Goal: Information Seeking & Learning: Learn about a topic

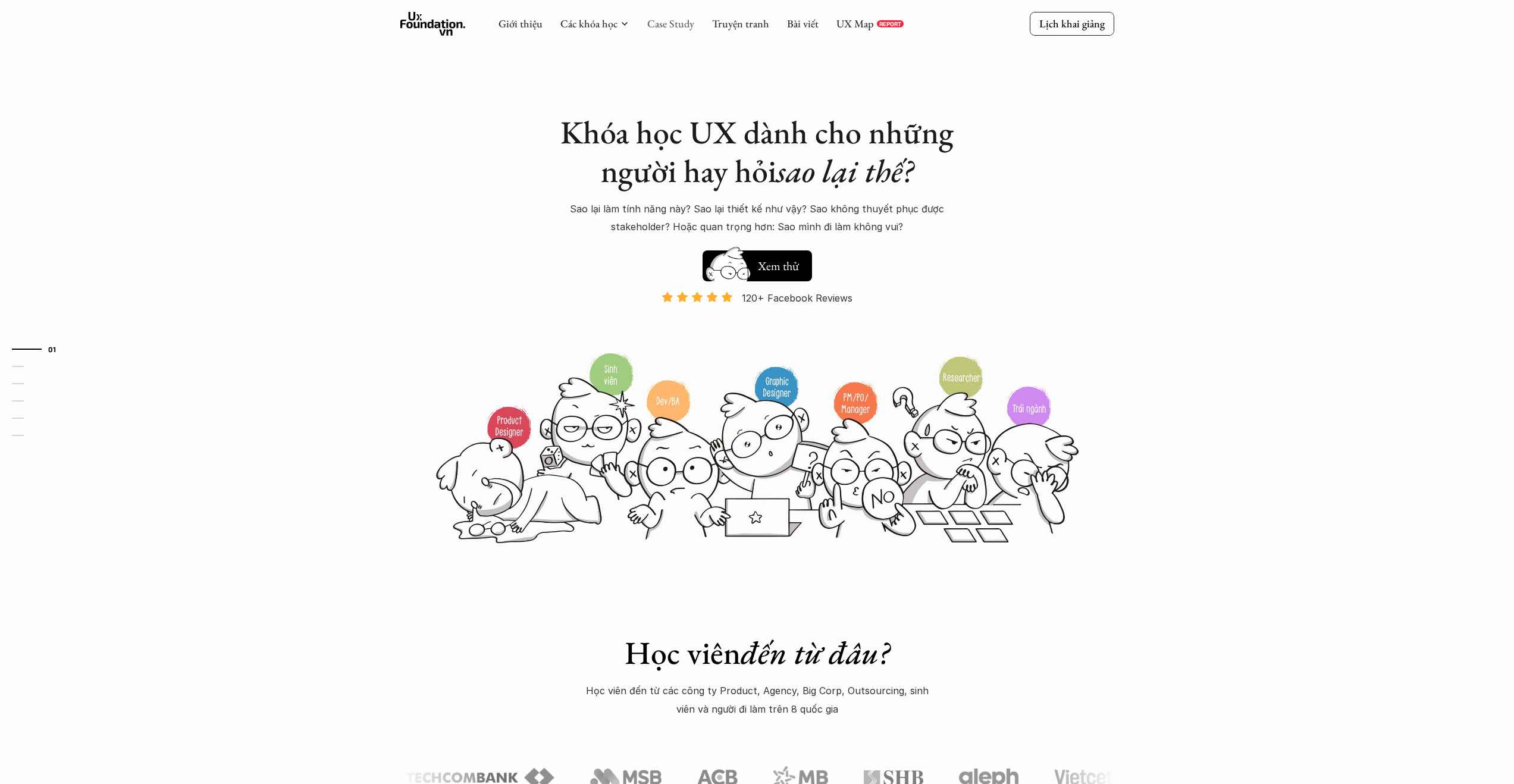
click at [674, 22] on link "Case Study" at bounding box center [670, 23] width 47 height 14
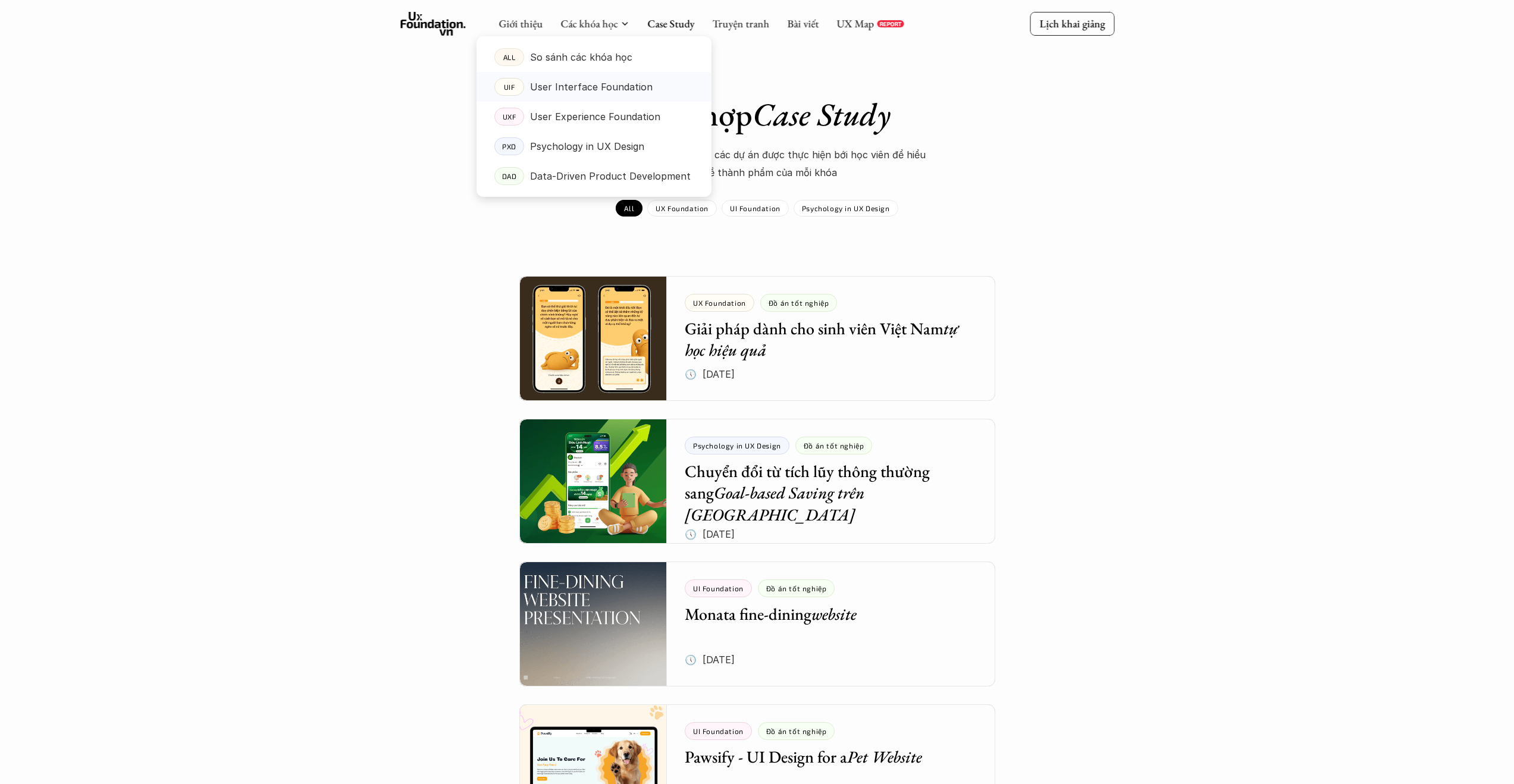
click at [550, 89] on p "User Interface Foundation" at bounding box center [591, 87] width 123 height 18
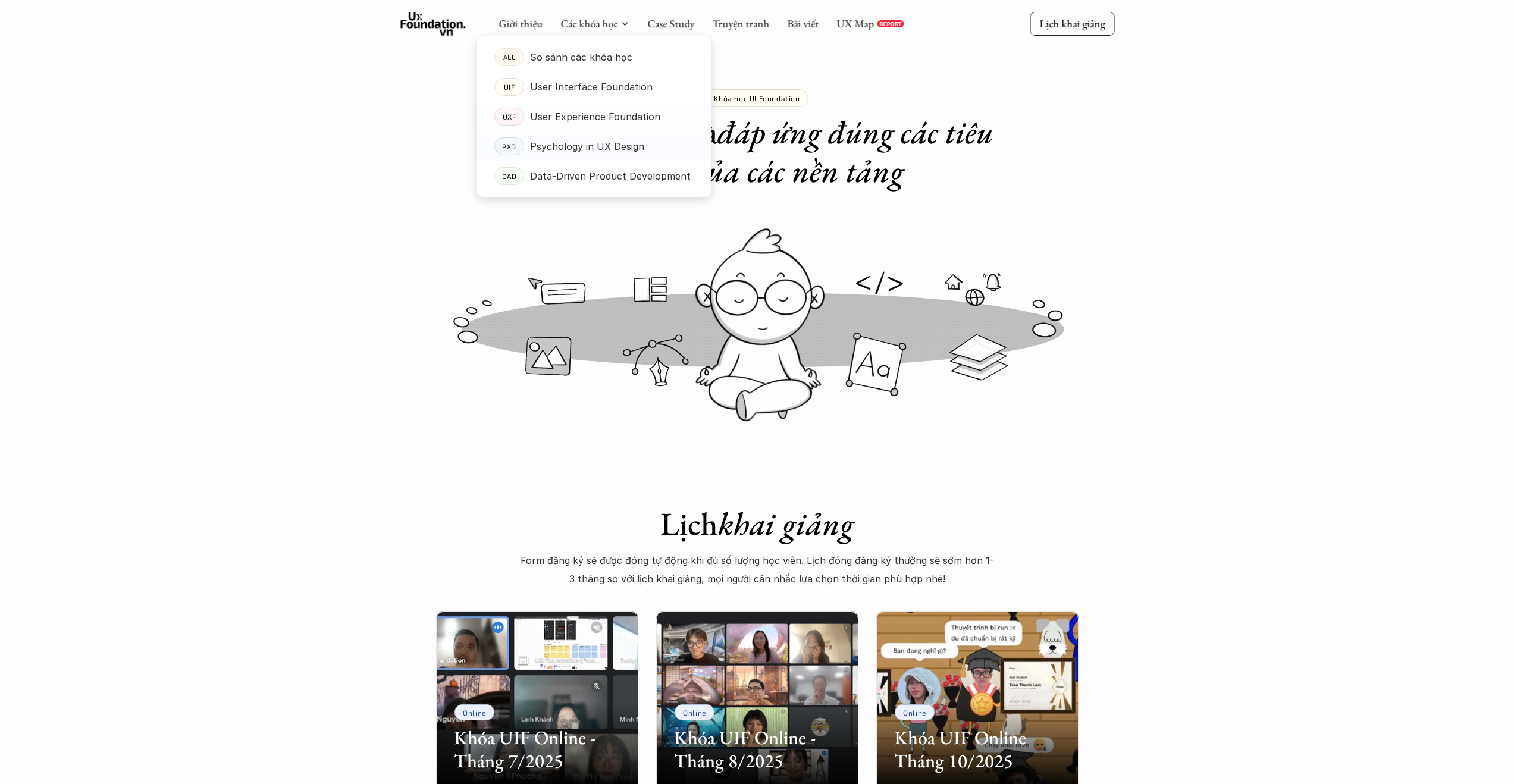
click at [576, 118] on p "User Experience Foundation" at bounding box center [595, 117] width 130 height 18
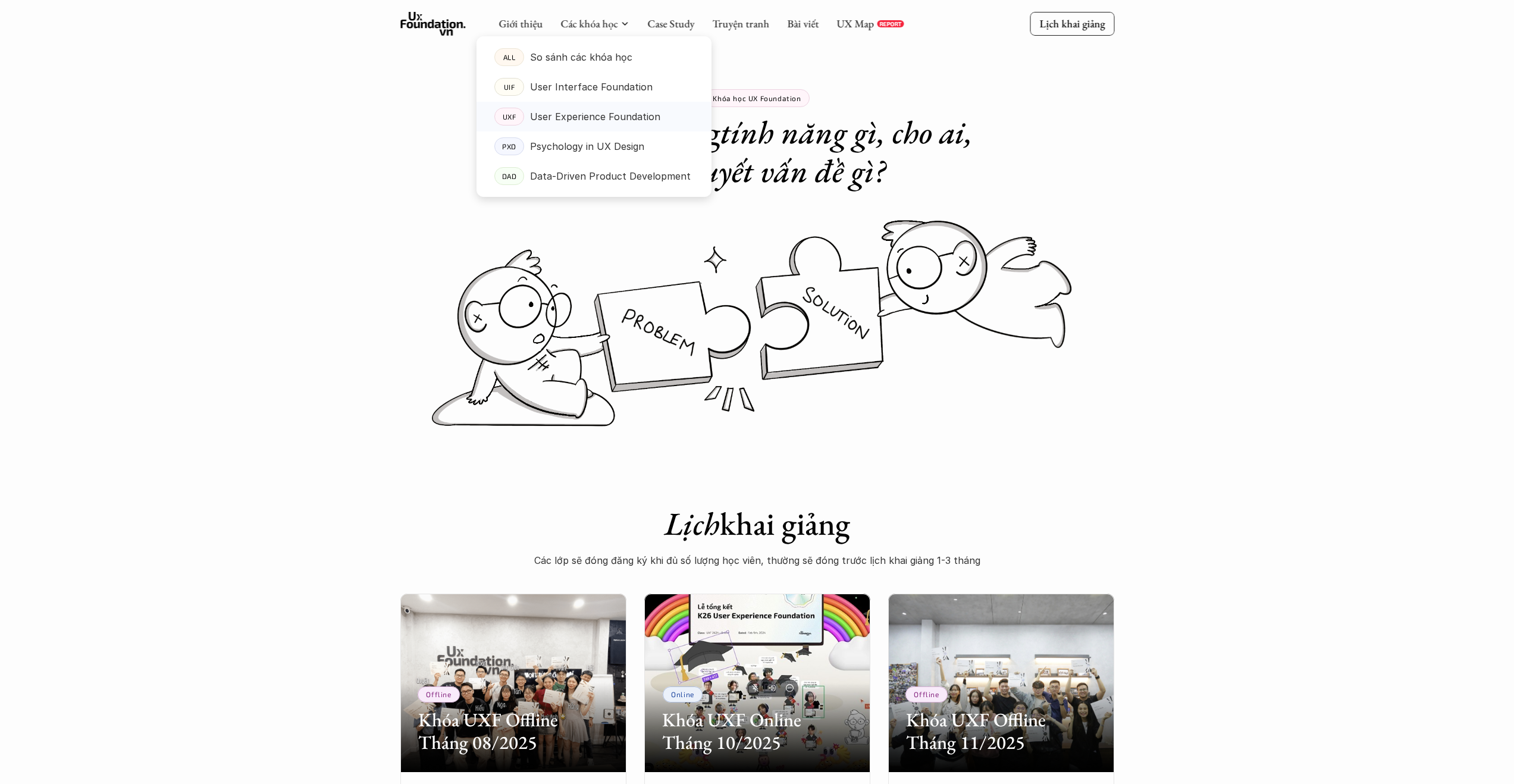
click at [569, 123] on p "User Experience Foundation" at bounding box center [595, 117] width 130 height 18
click at [586, 120] on p "User Experience Foundation" at bounding box center [595, 117] width 130 height 18
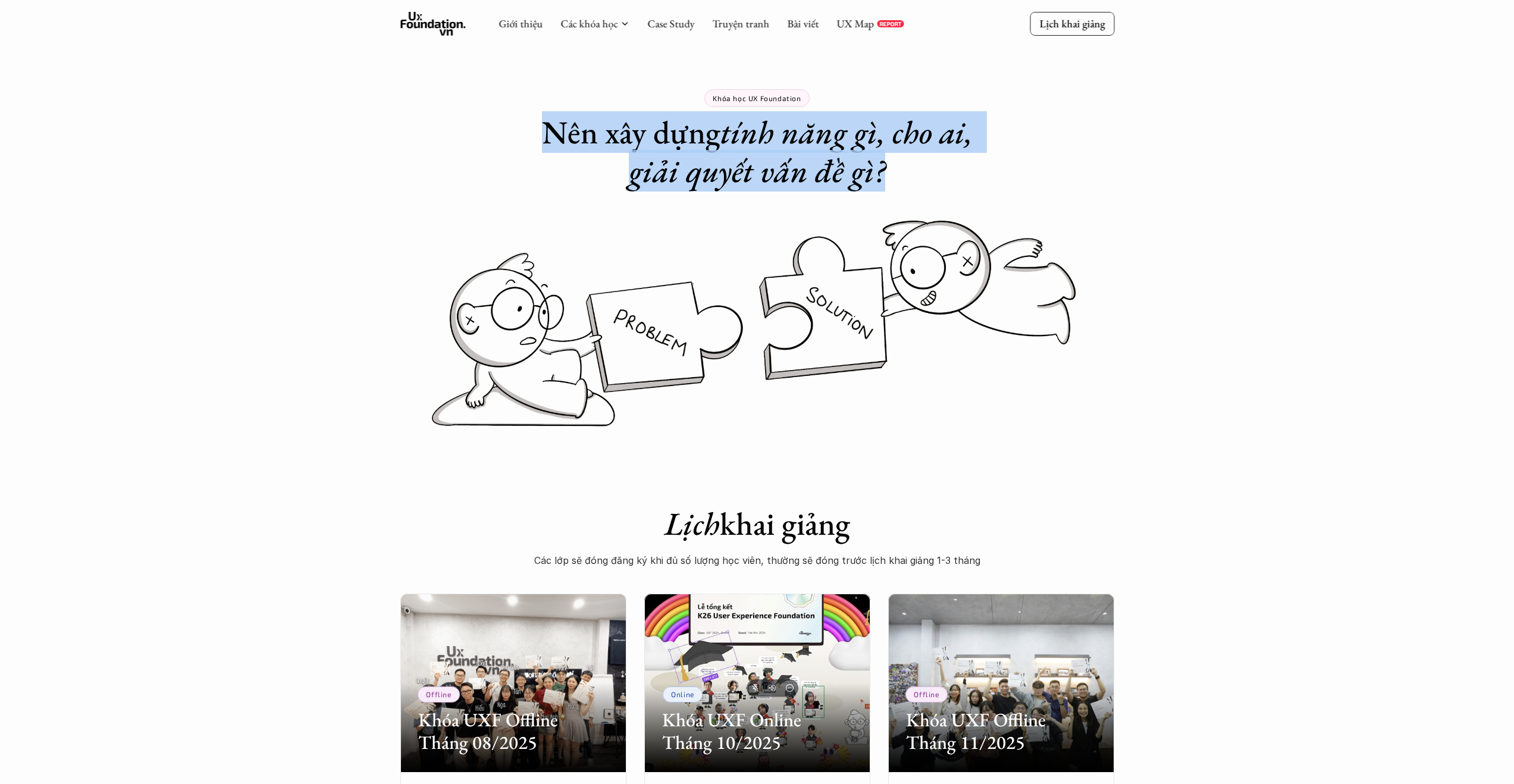
drag, startPoint x: 890, startPoint y: 186, endPoint x: 529, endPoint y: 133, distance: 364.9
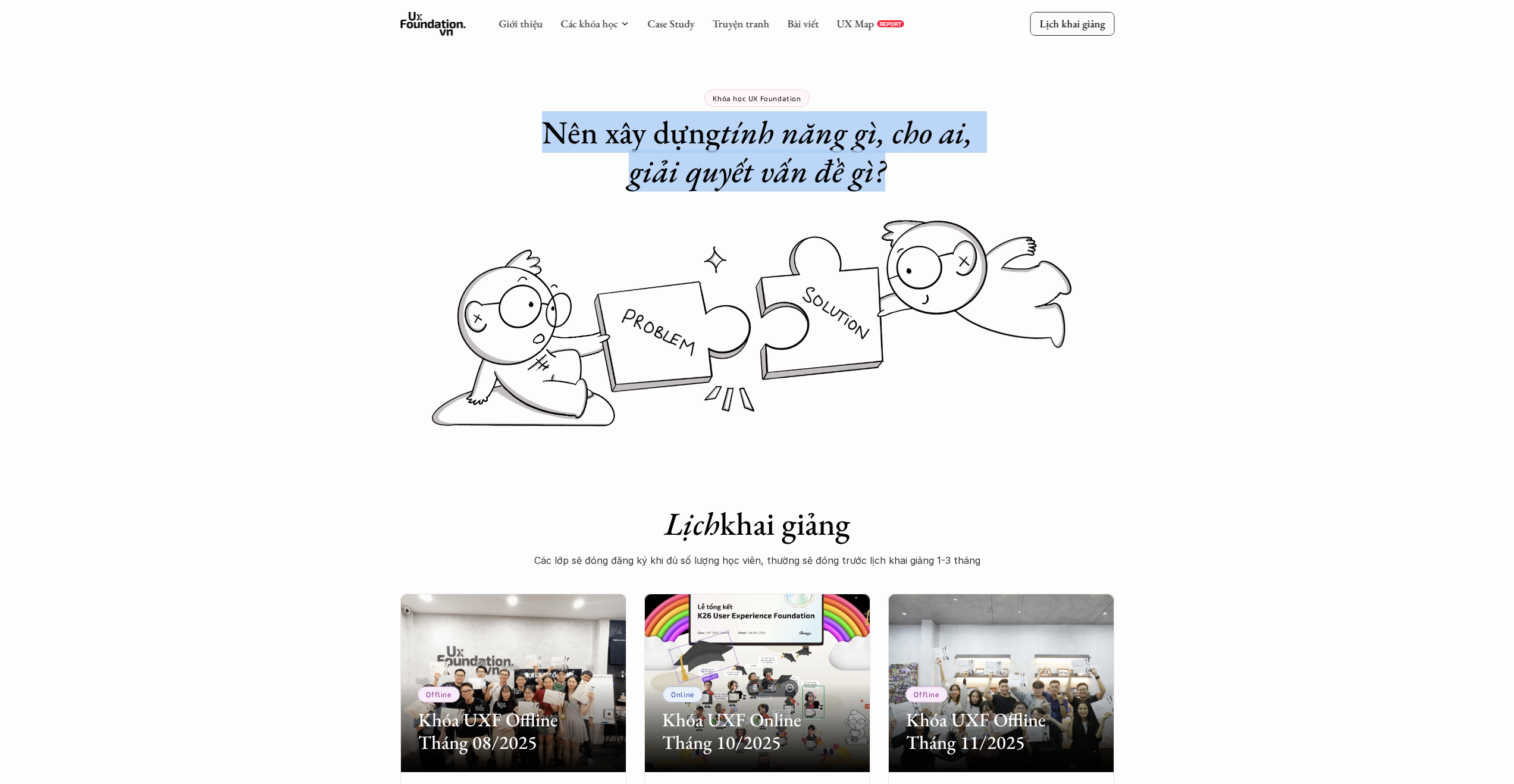
click at [520, 121] on h1 "Nên xây dựng tính năng gì, cho ai, giải quyết vấn đề gì?" at bounding box center [757, 151] width 476 height 77
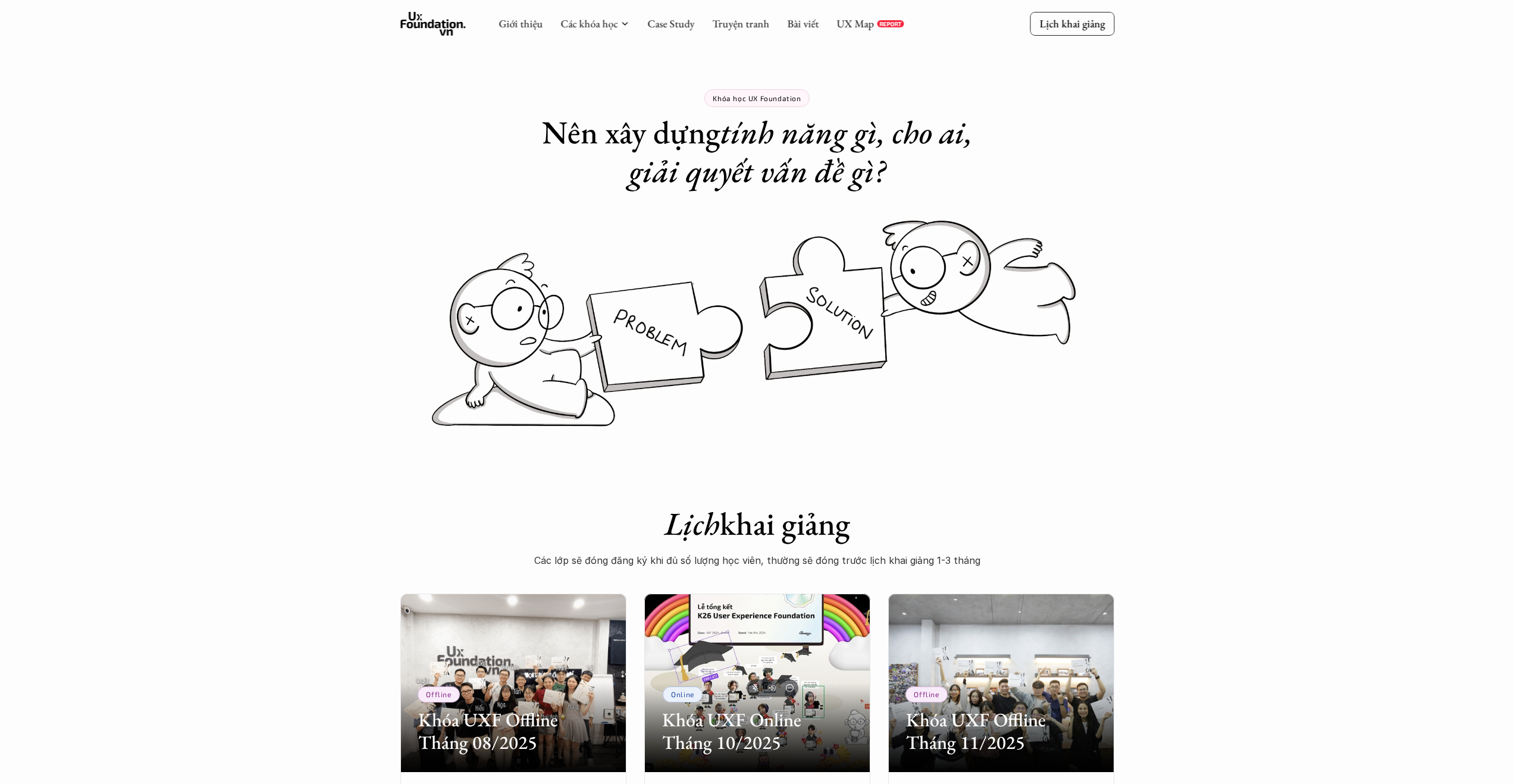
click at [544, 53] on p "So sánh các khóa học" at bounding box center [581, 57] width 102 height 18
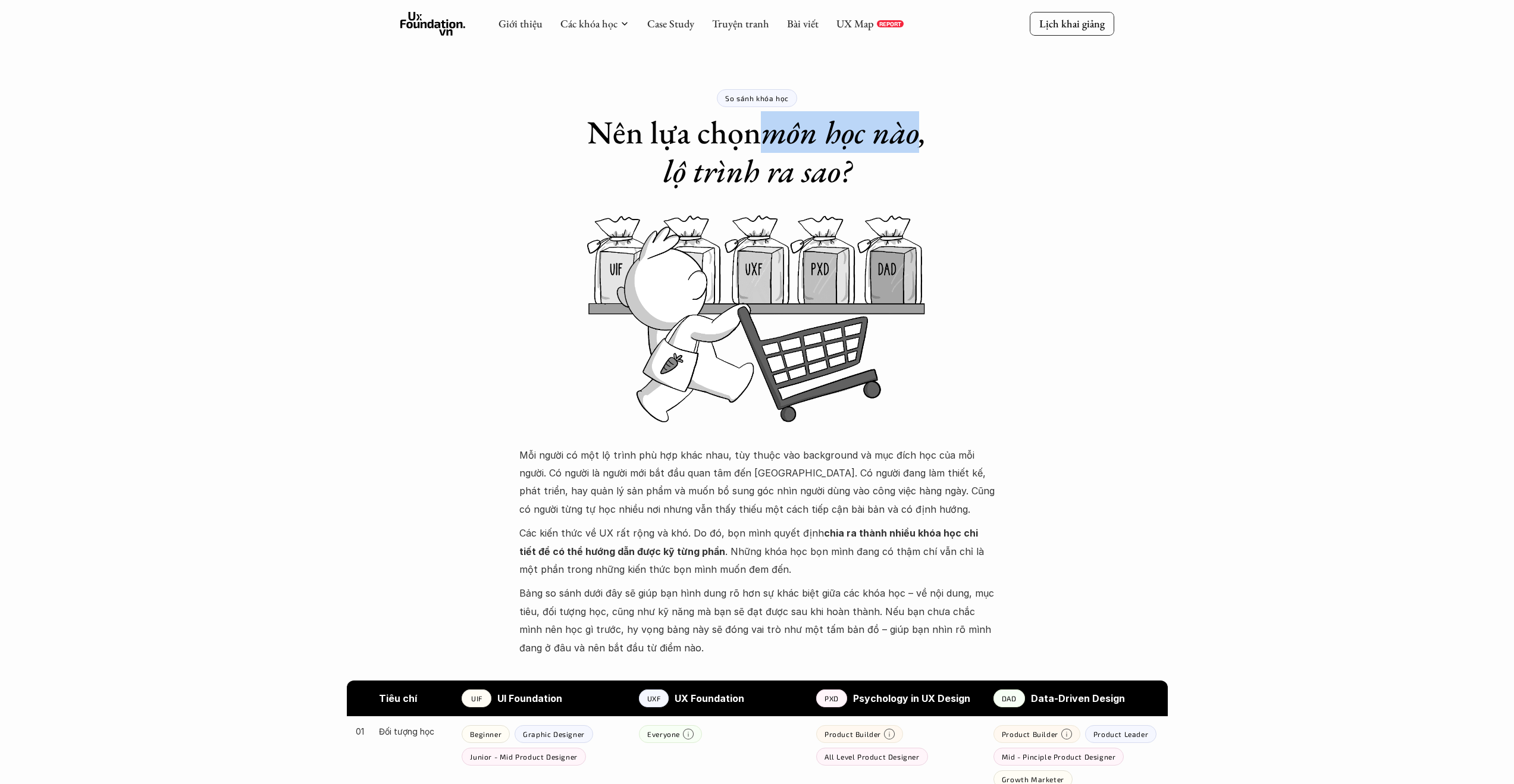
drag, startPoint x: 767, startPoint y: 131, endPoint x: 917, endPoint y: 138, distance: 150.2
click at [917, 138] on em "môn học nào, lộ trình ra sao?" at bounding box center [799, 151] width 272 height 81
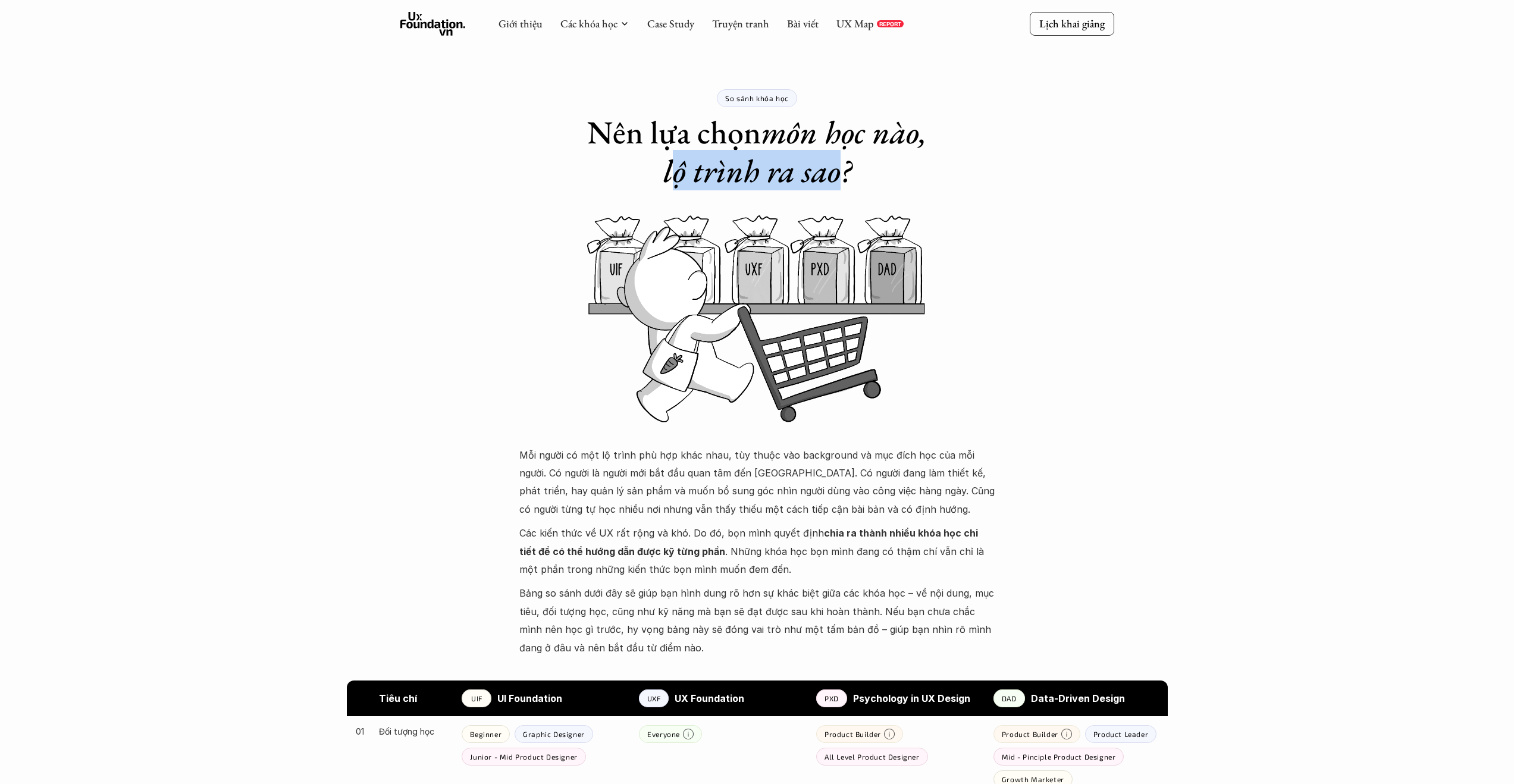
drag, startPoint x: 669, startPoint y: 168, endPoint x: 833, endPoint y: 181, distance: 164.5
click at [833, 181] on em "môn học nào, lộ trình ra sao?" at bounding box center [799, 151] width 272 height 81
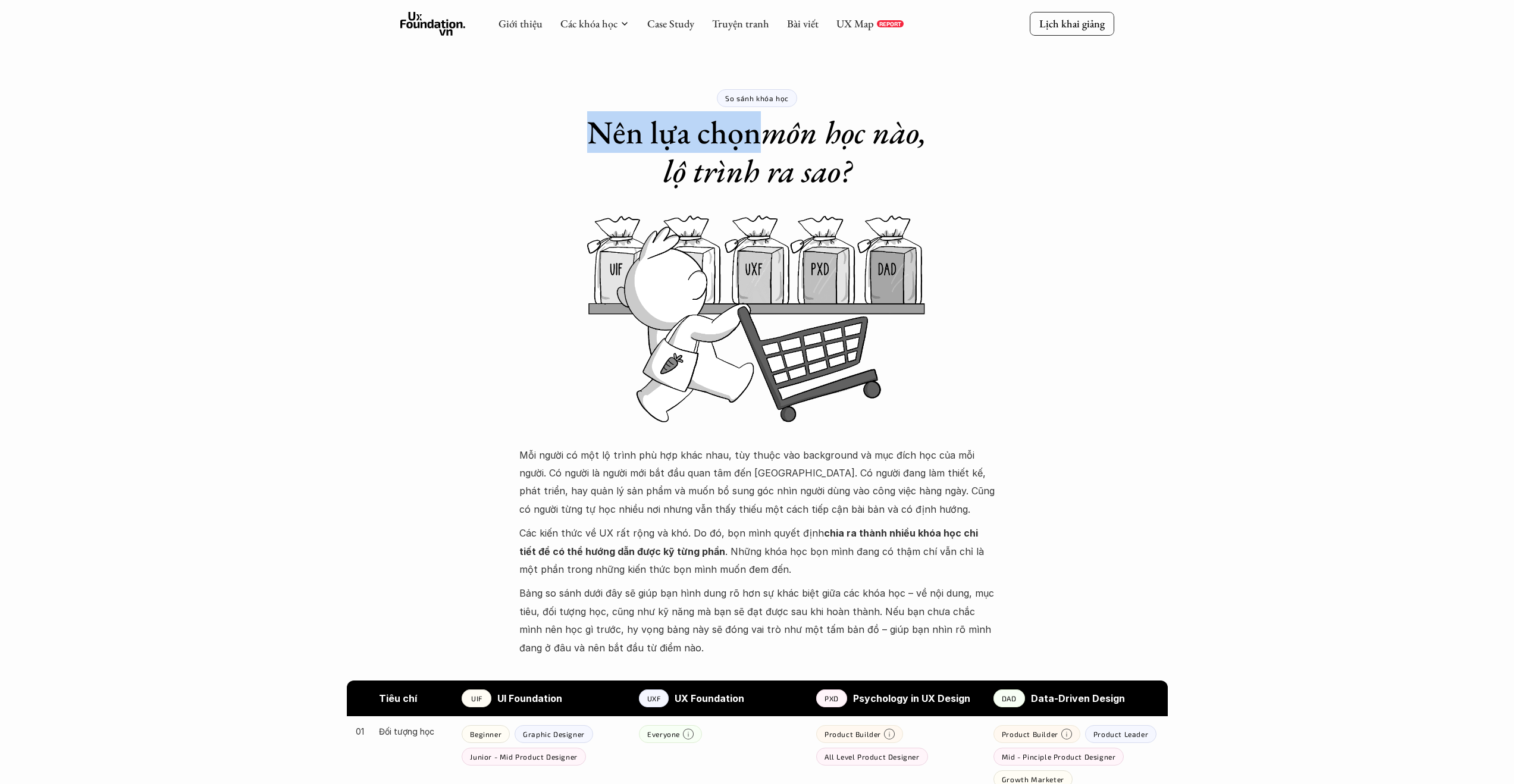
drag, startPoint x: 749, startPoint y: 136, endPoint x: 574, endPoint y: 138, distance: 175.0
click at [574, 138] on h1 "Nên lựa chọn môn học nào, lộ trình ra sao?" at bounding box center [758, 151] width 369 height 77
click at [1088, 309] on img at bounding box center [757, 318] width 714 height 208
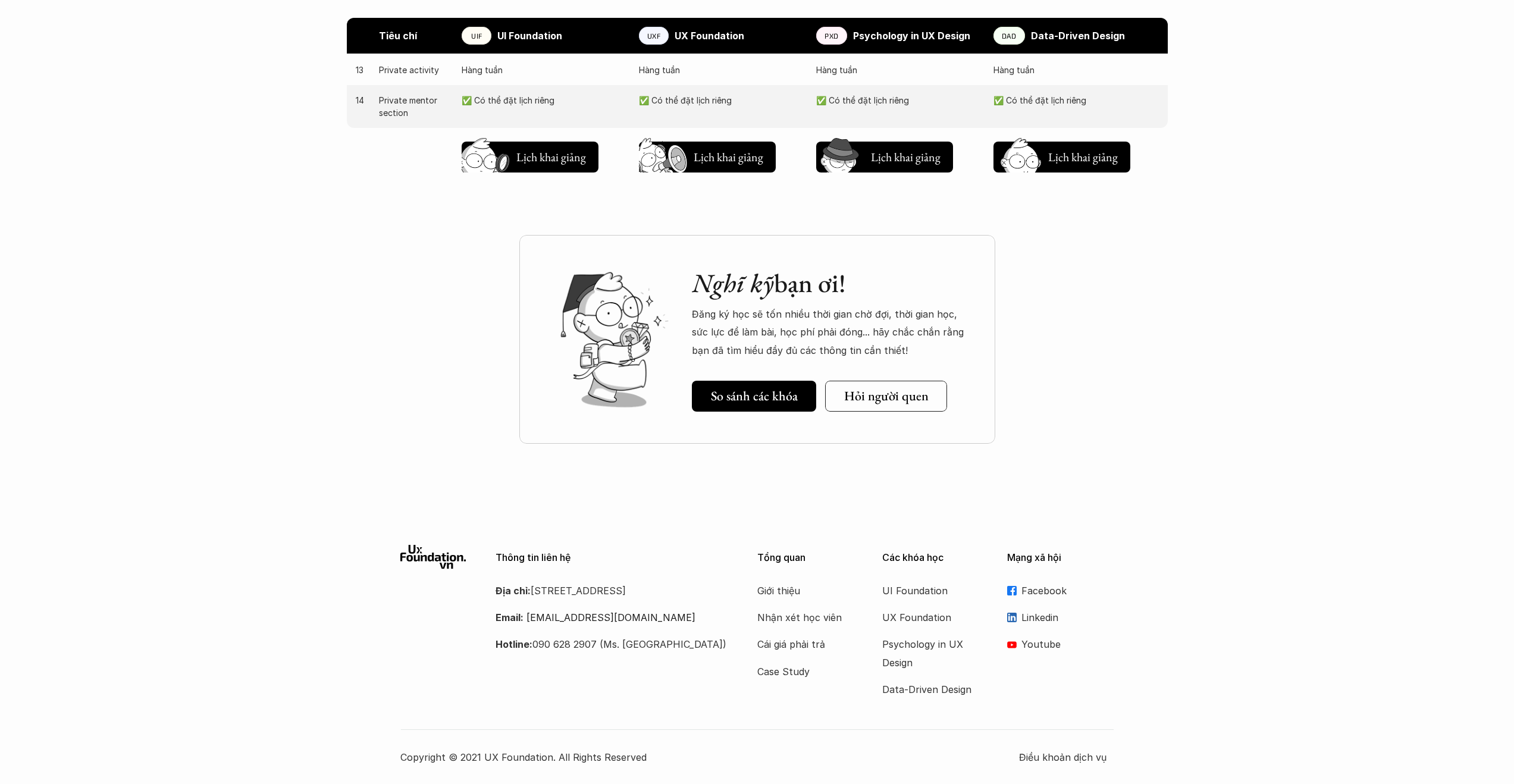
scroll to position [822, 0]
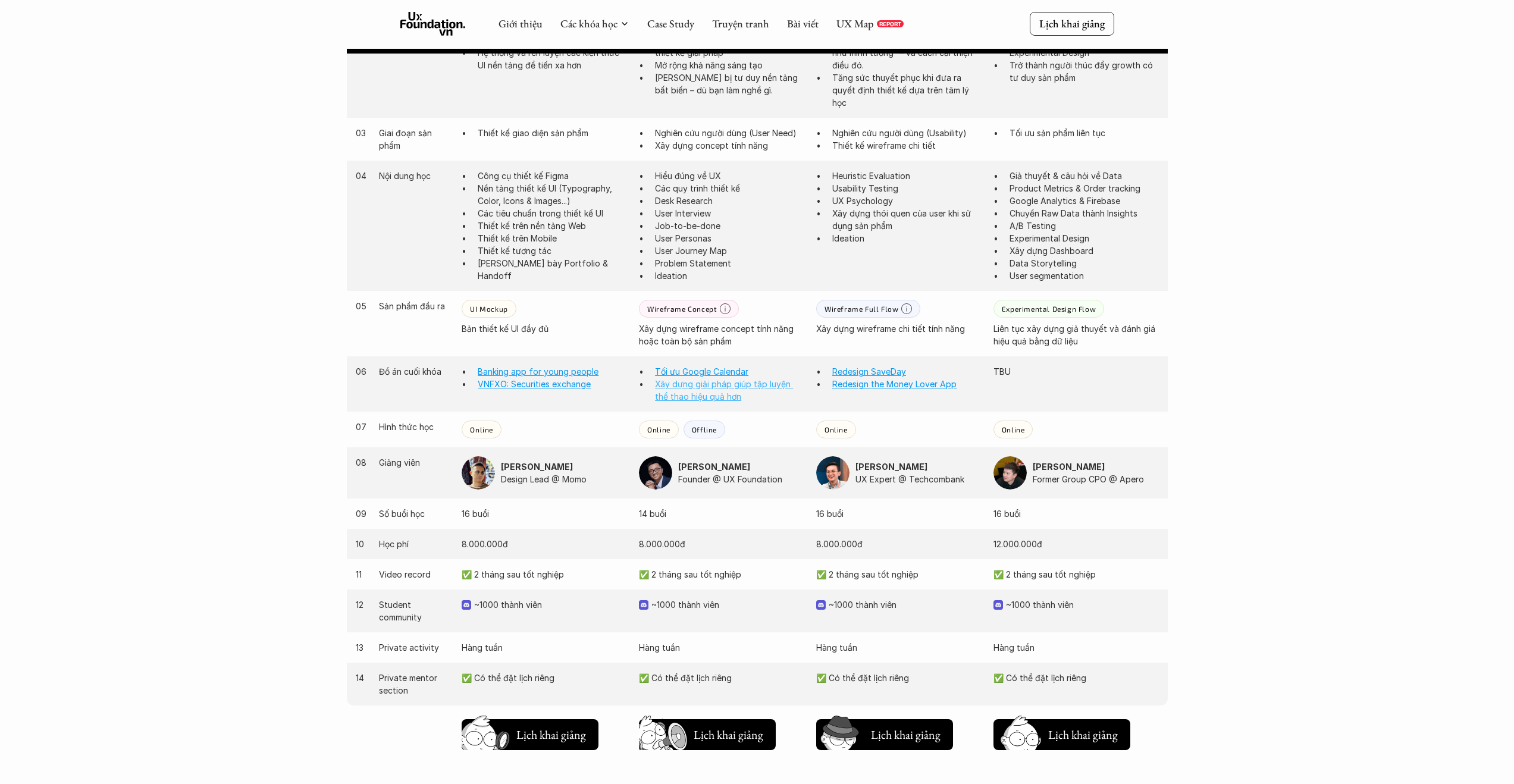
click at [717, 385] on link "Xây dựng giải pháp giúp tập luyện thể thao hiệu quả hơn" at bounding box center [724, 390] width 138 height 23
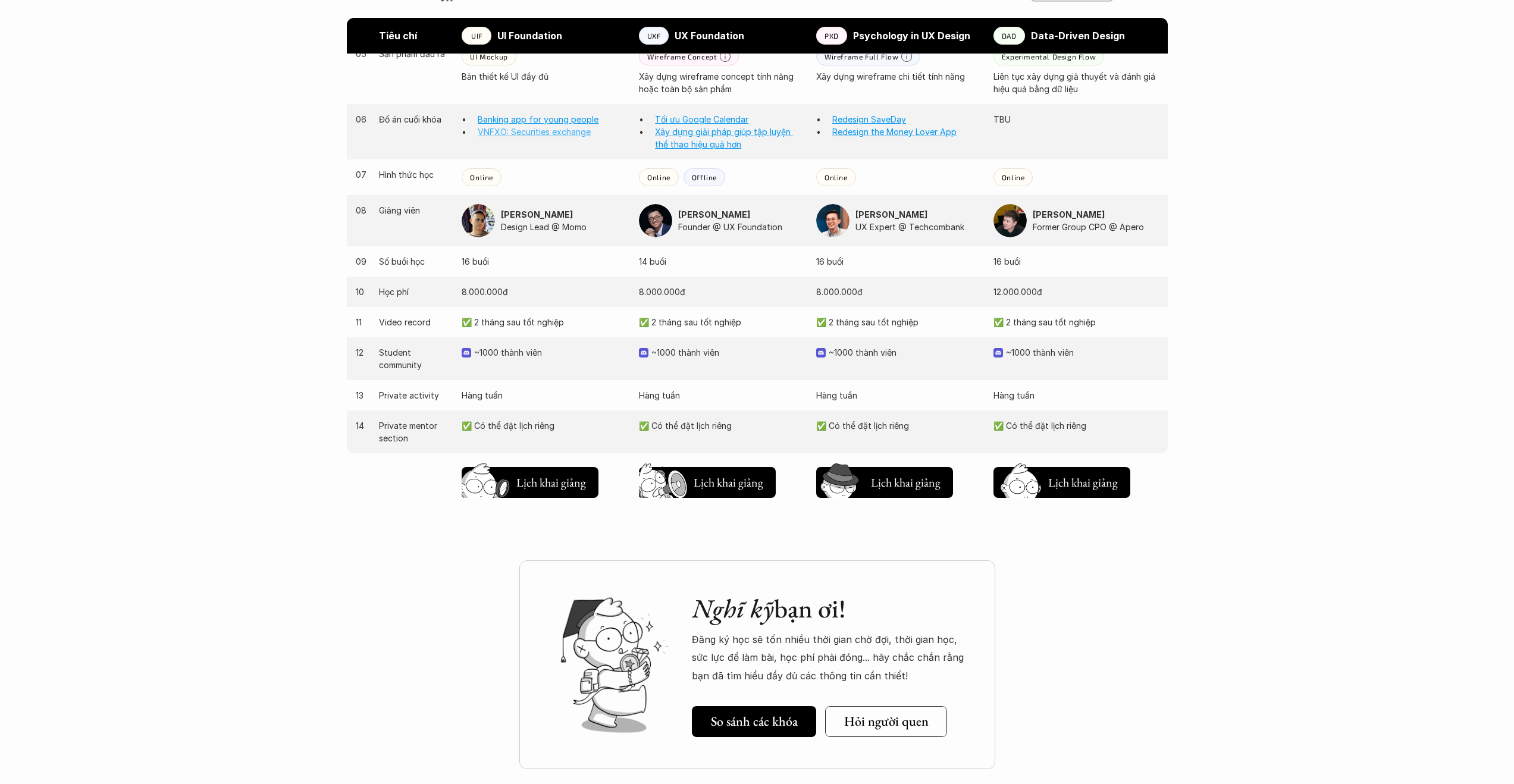
scroll to position [830, 0]
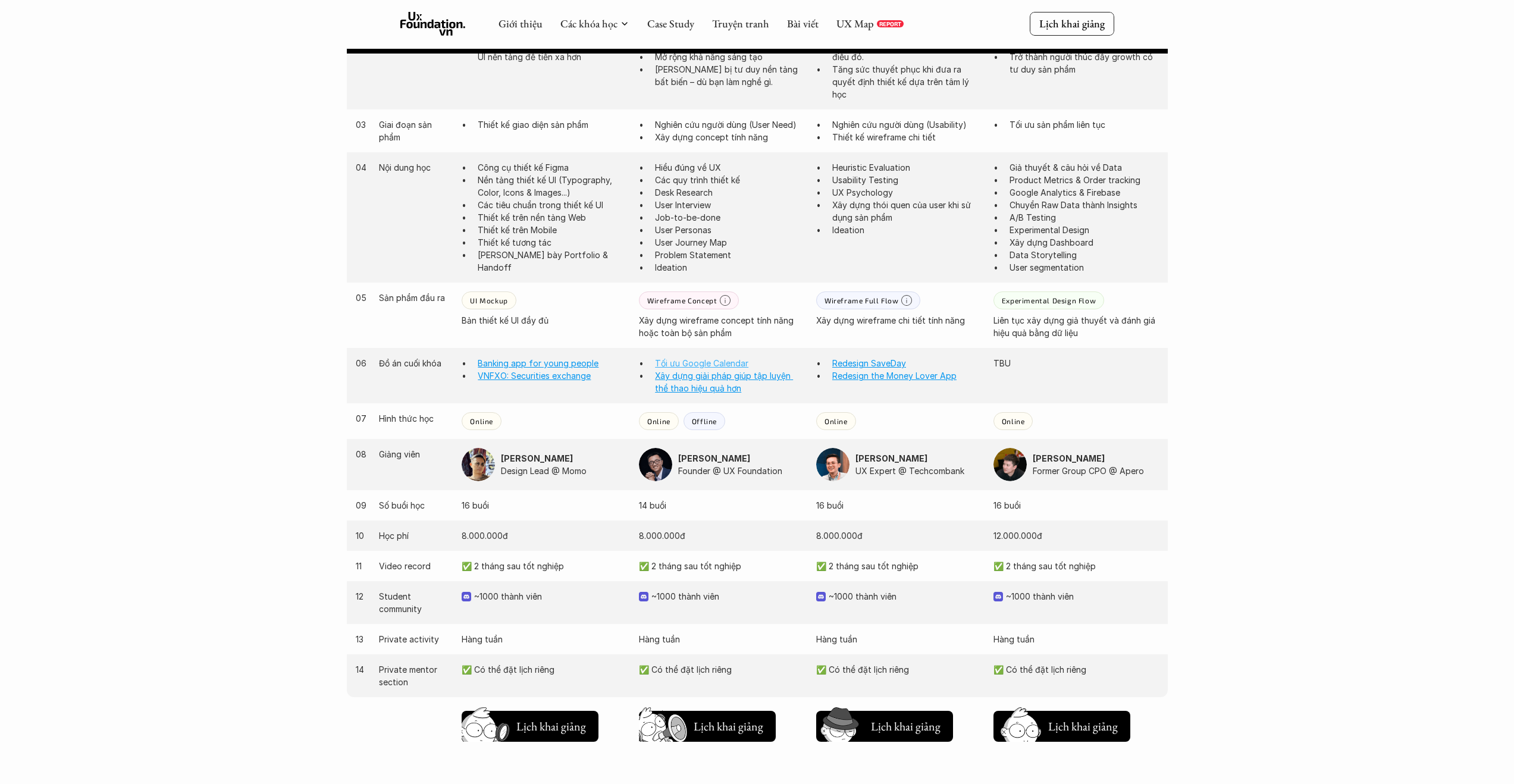
click at [705, 361] on link "Tối ưu Google Calendar" at bounding box center [701, 363] width 93 height 10
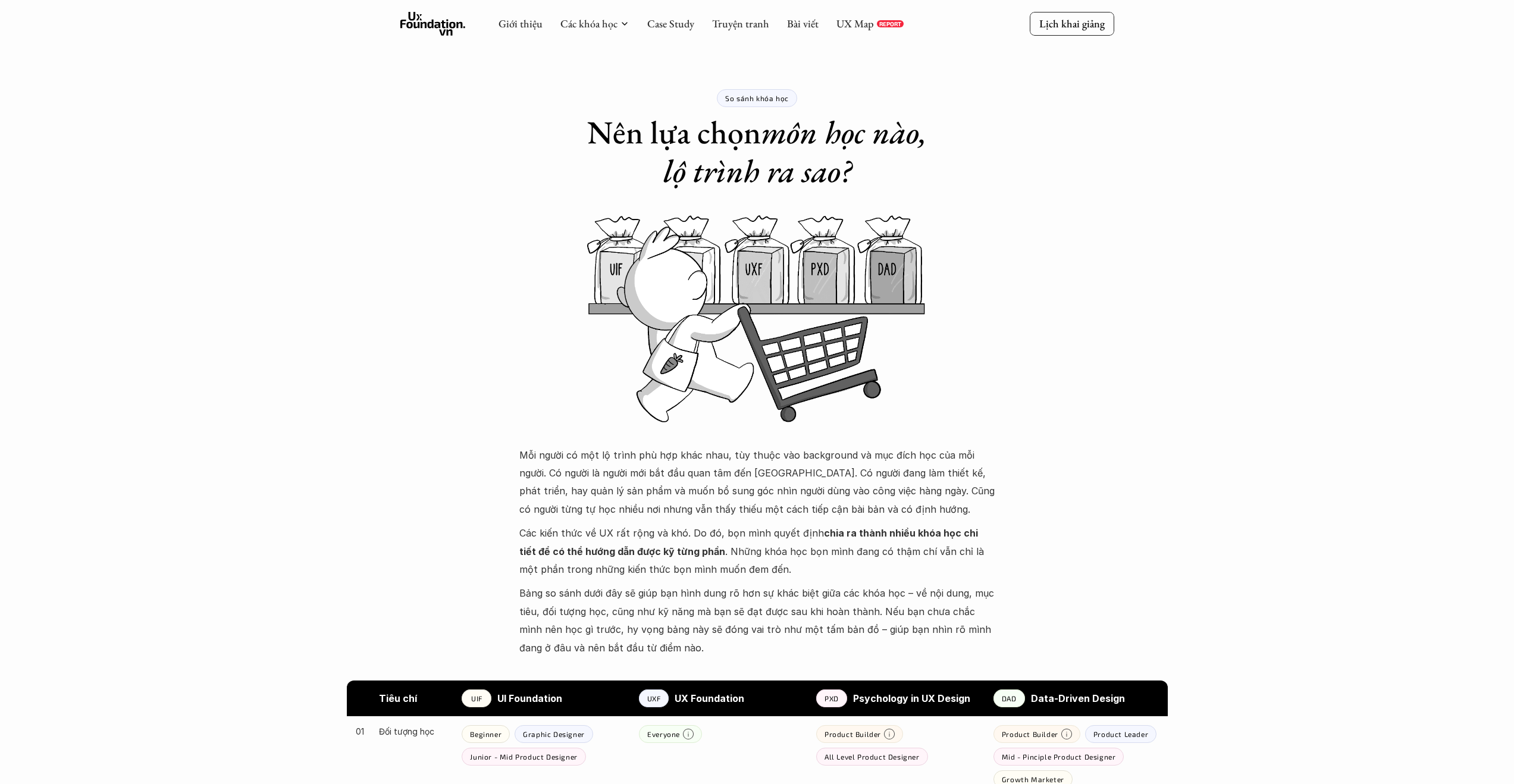
scroll to position [830, 0]
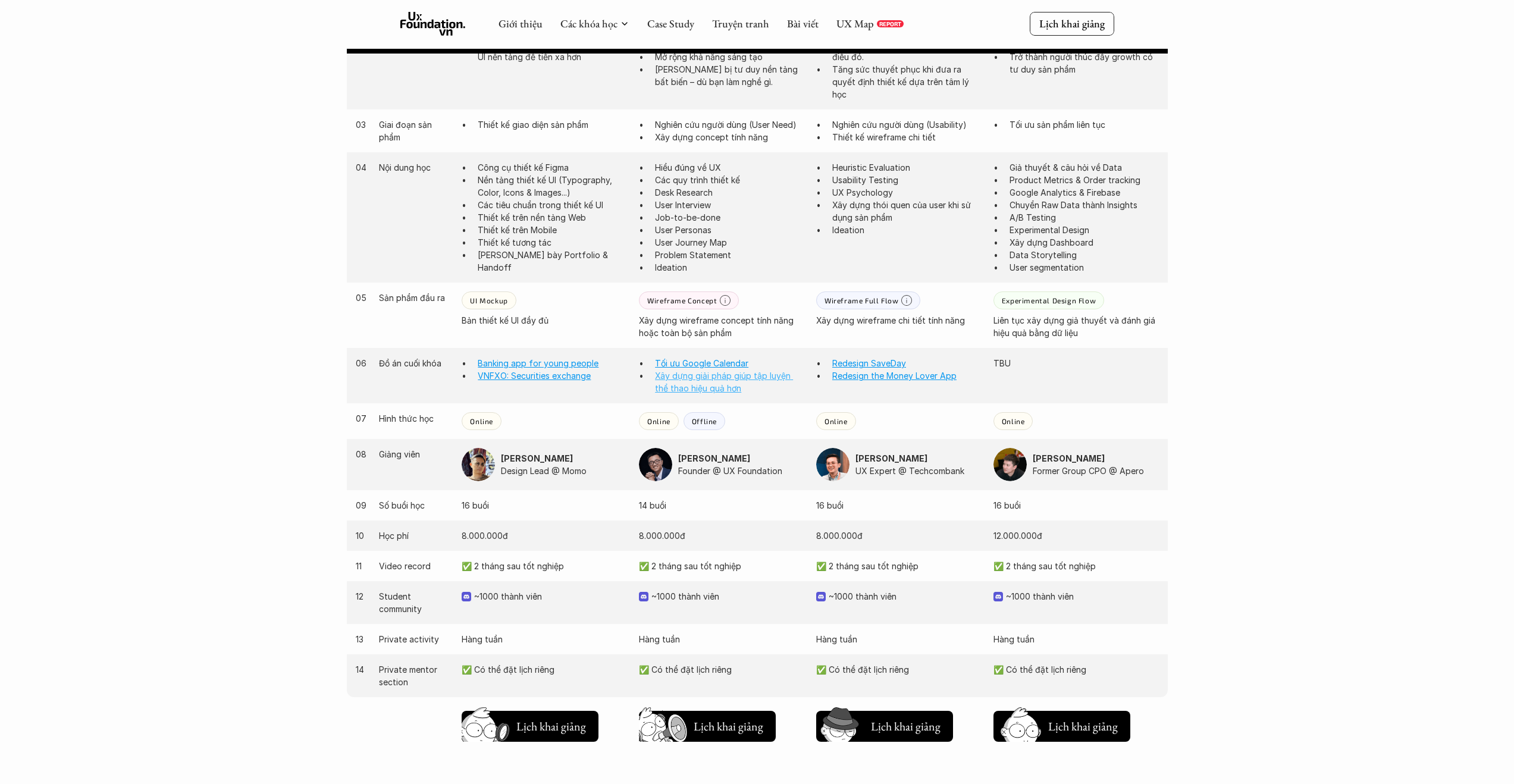
click at [683, 386] on link "Xây dựng giải pháp giúp tập luyện thể thao hiệu quả hơn" at bounding box center [724, 382] width 138 height 23
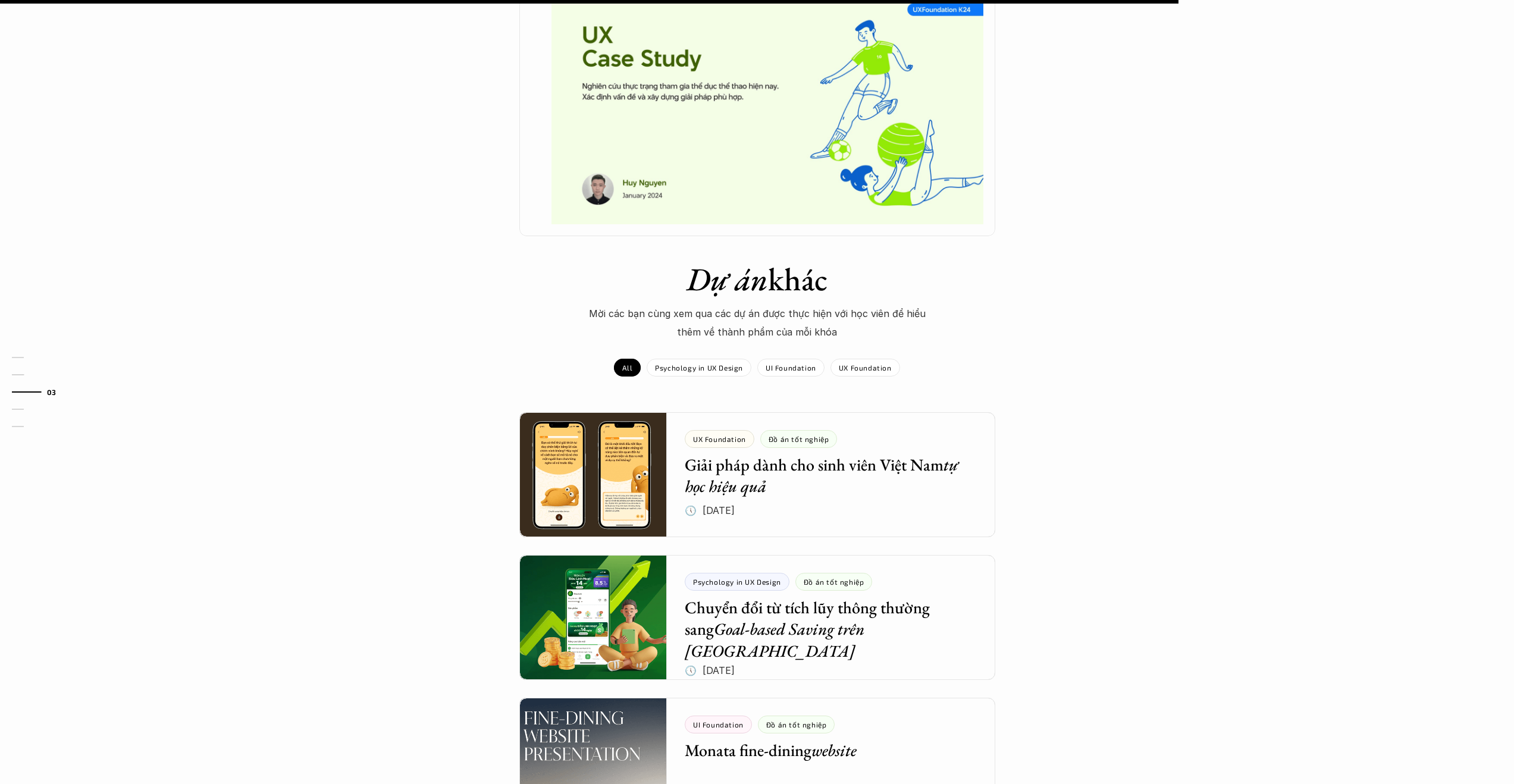
scroll to position [979, 0]
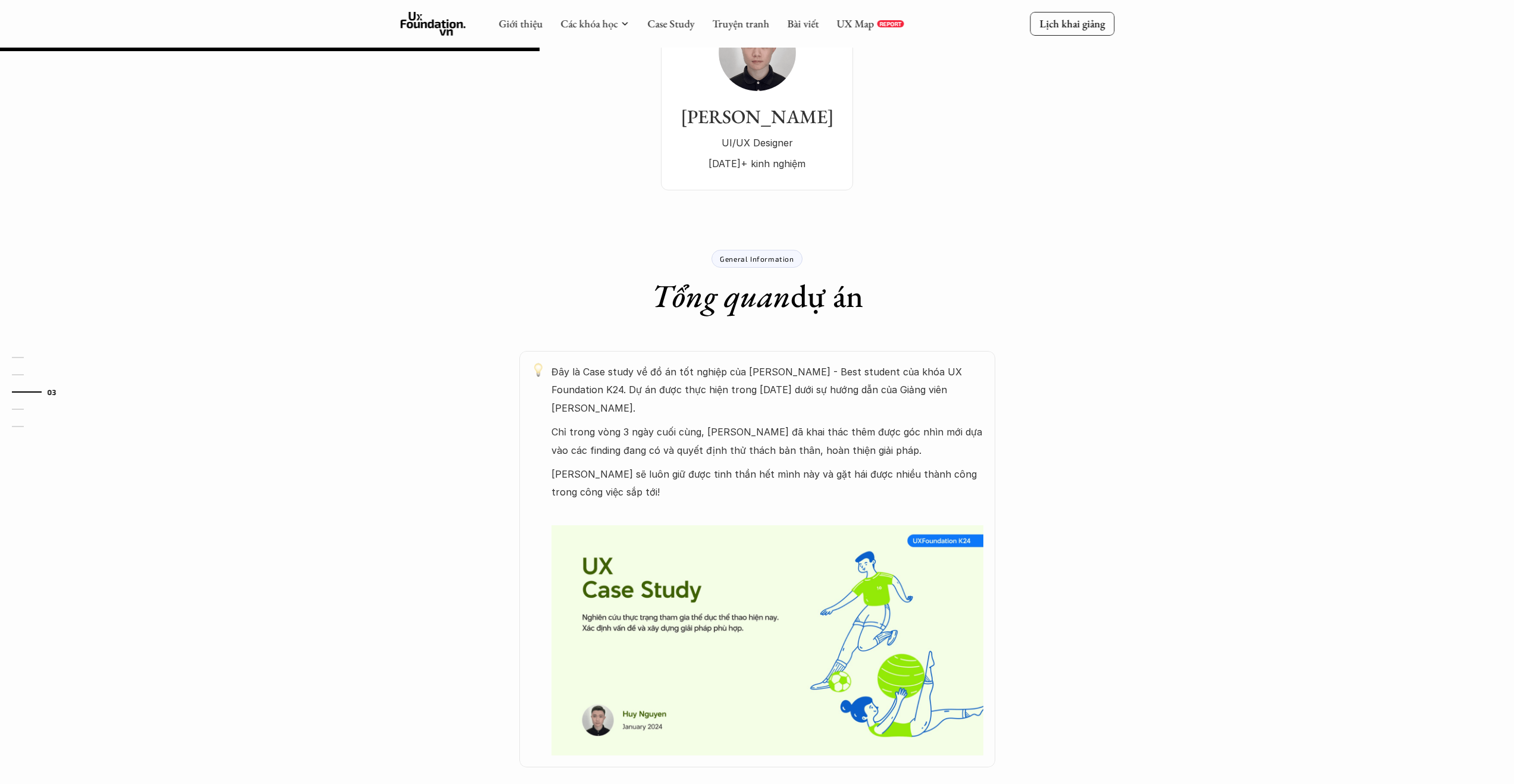
scroll to position [830, 0]
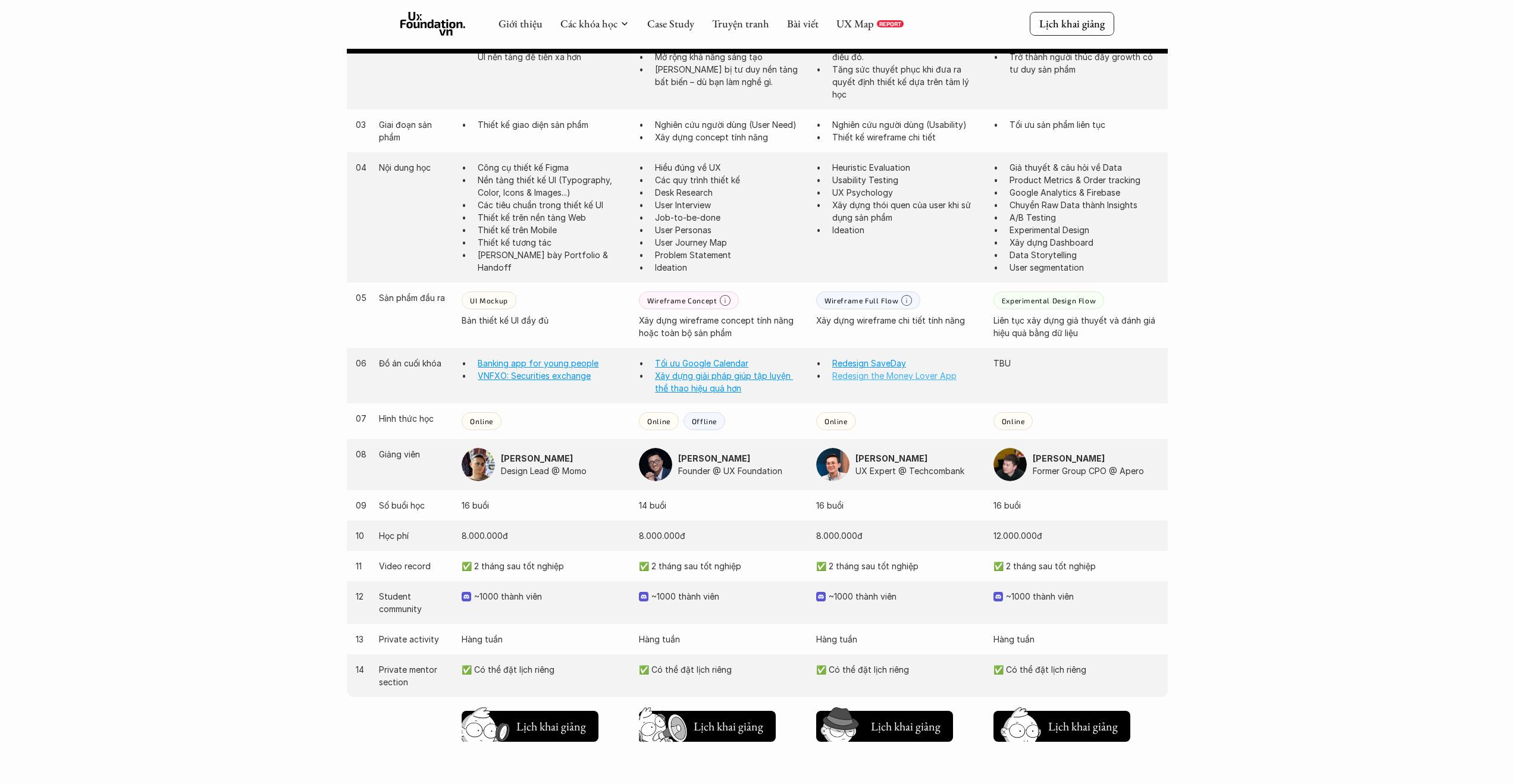
click at [869, 379] on link "Redesign the Money Lover App" at bounding box center [894, 375] width 124 height 10
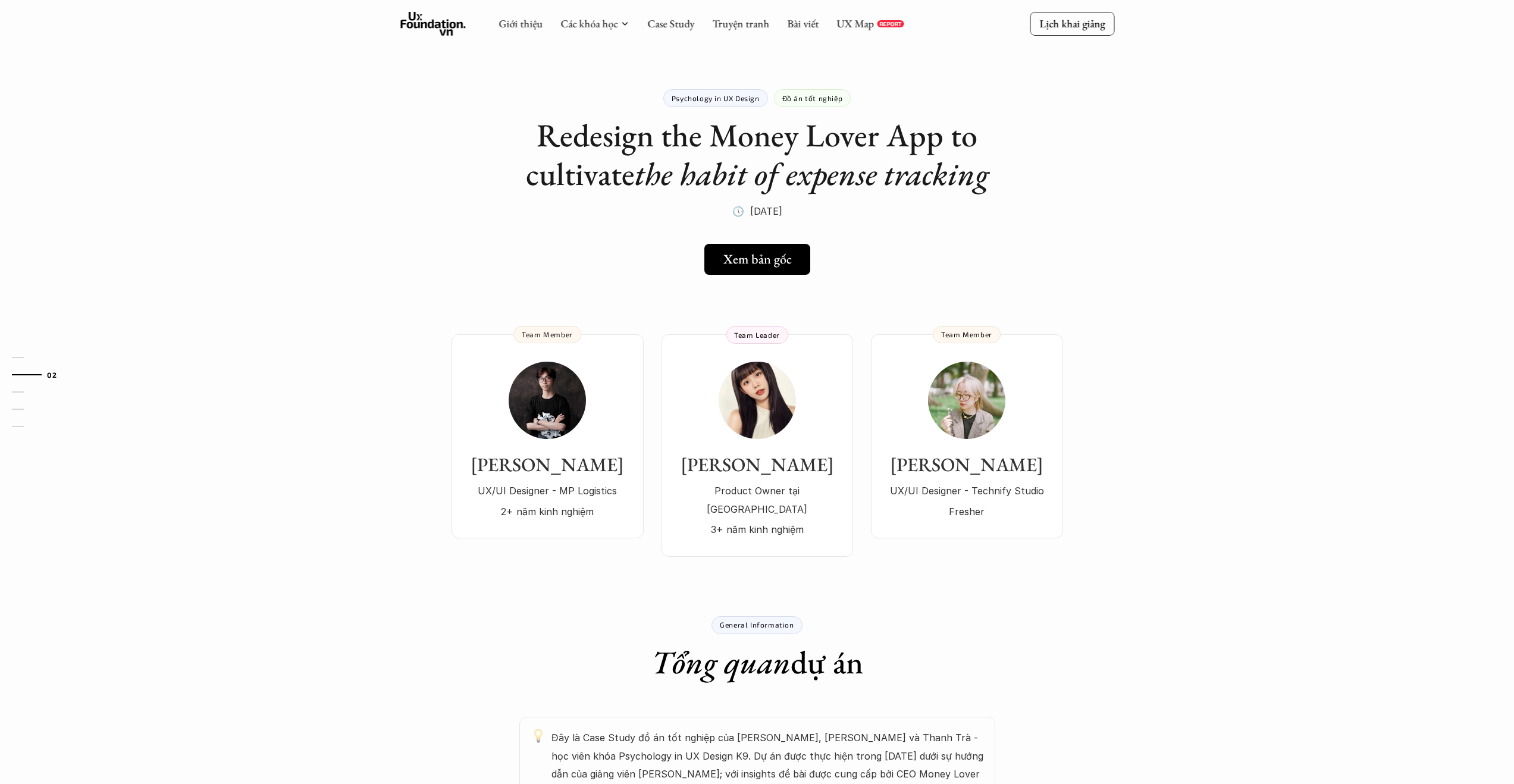
scroll to position [830, 0]
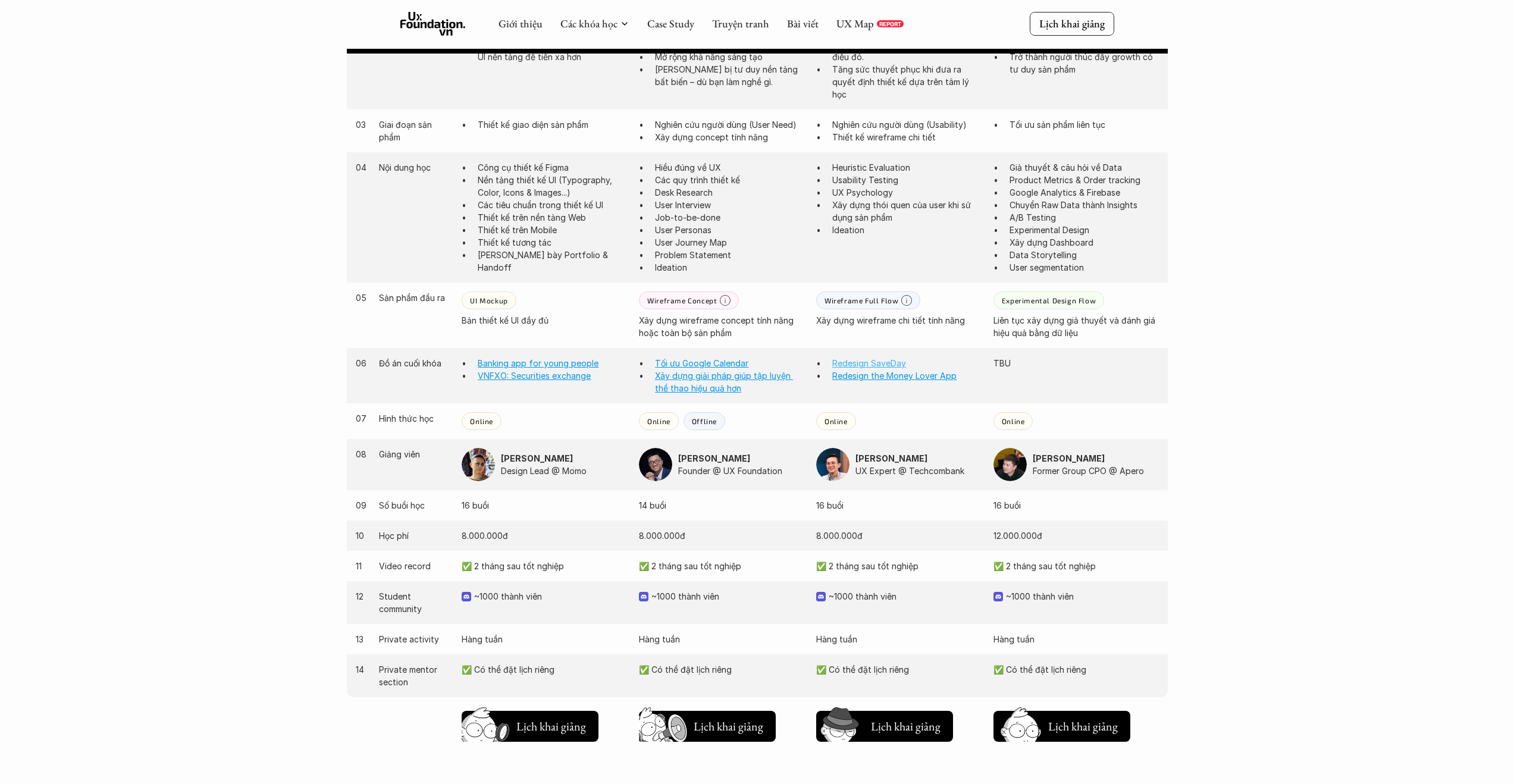
click at [857, 363] on link "Redesign SaveDay" at bounding box center [869, 363] width 74 height 10
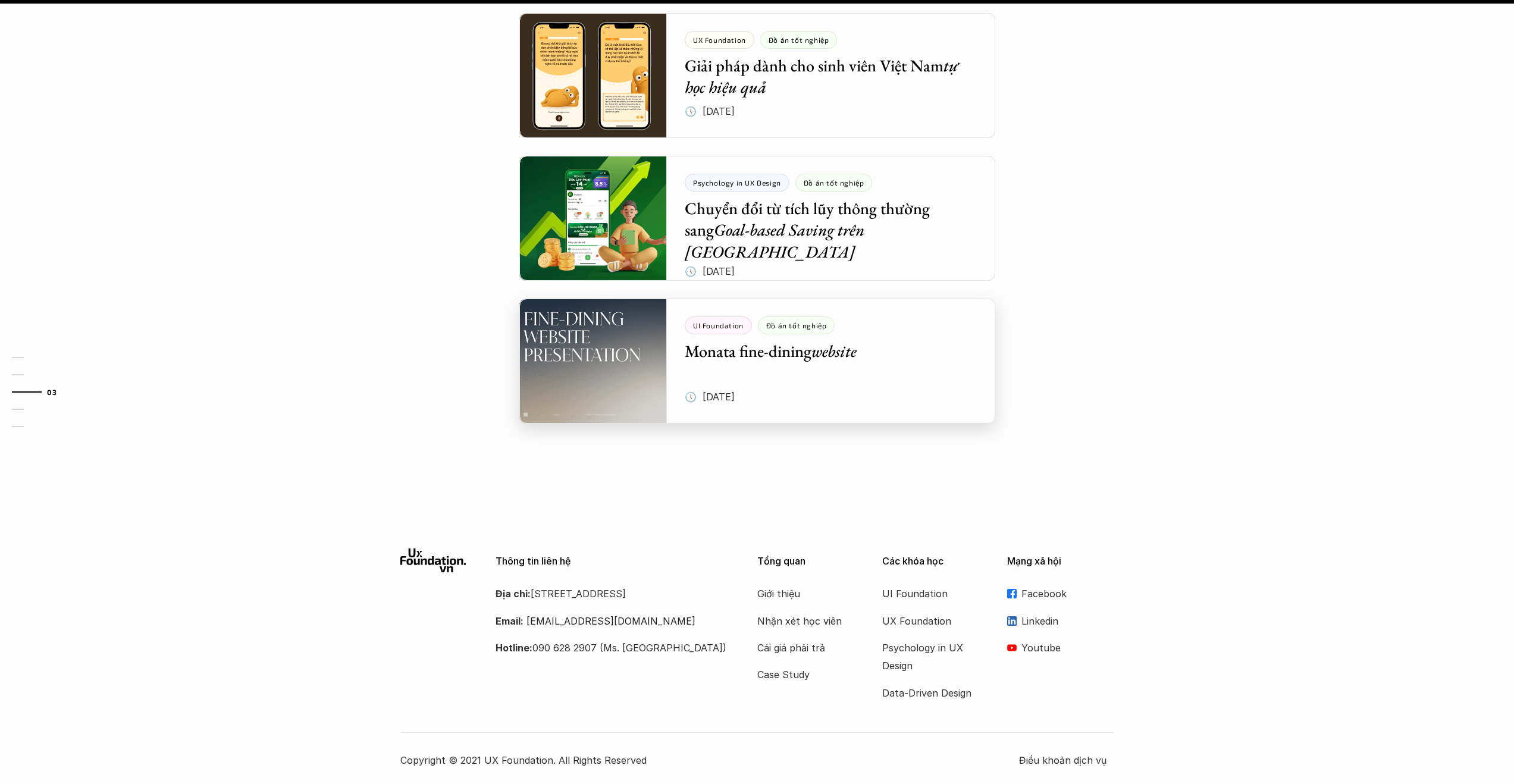
scroll to position [1410, 0]
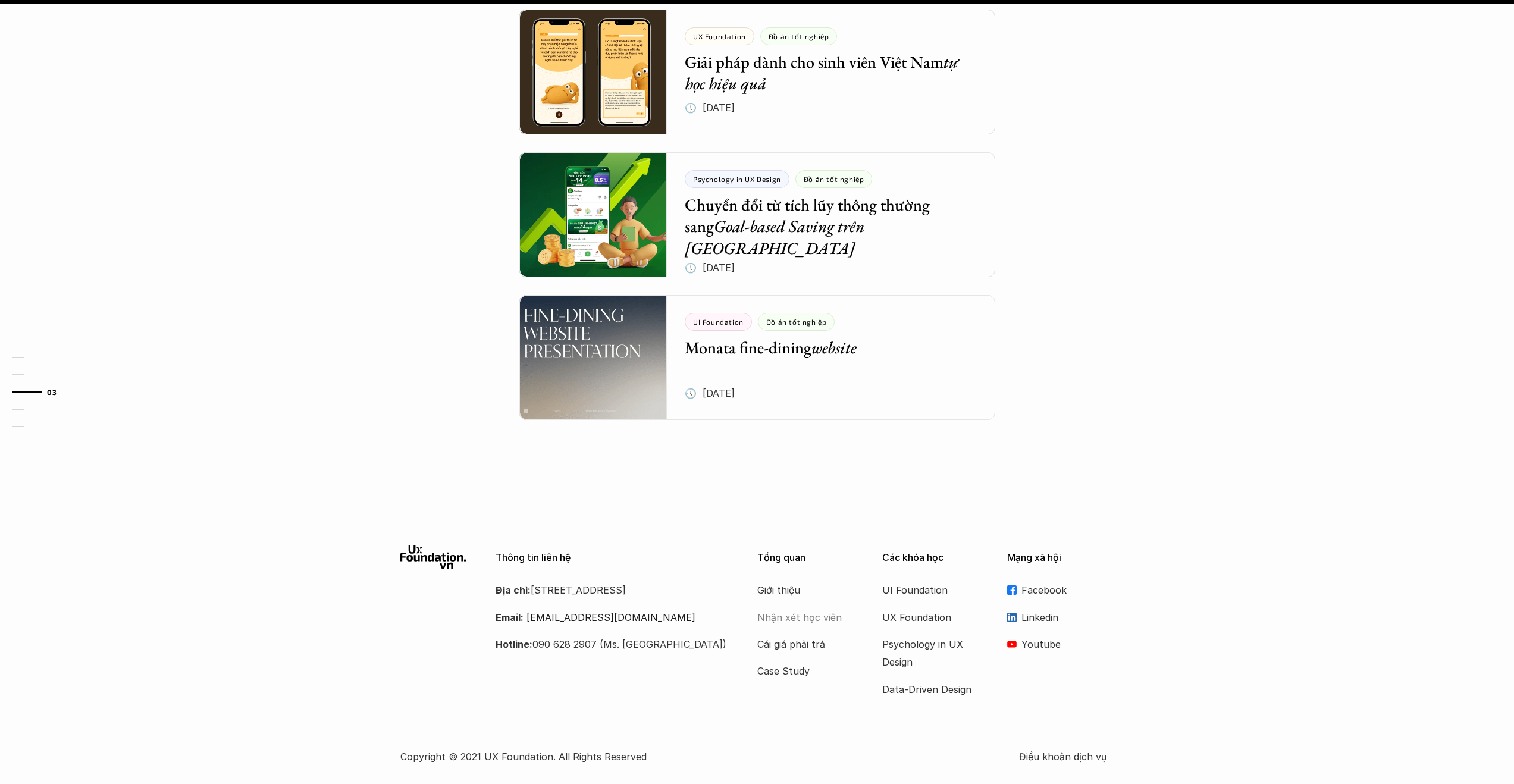
click at [814, 618] on p "Nhận xét học viên" at bounding box center [805, 618] width 95 height 18
click at [927, 622] on p "UX Foundation" at bounding box center [930, 618] width 95 height 18
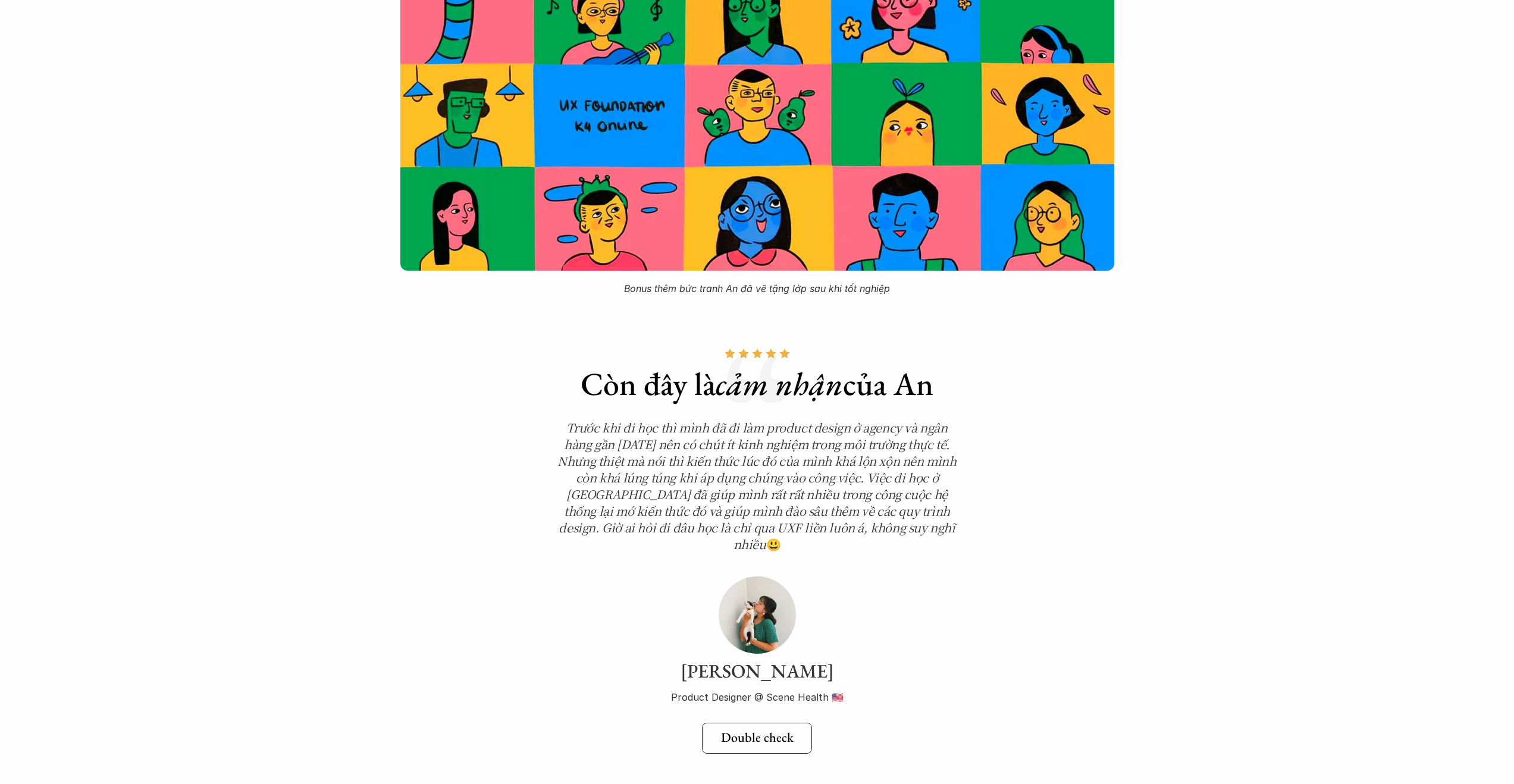
scroll to position [3863, 0]
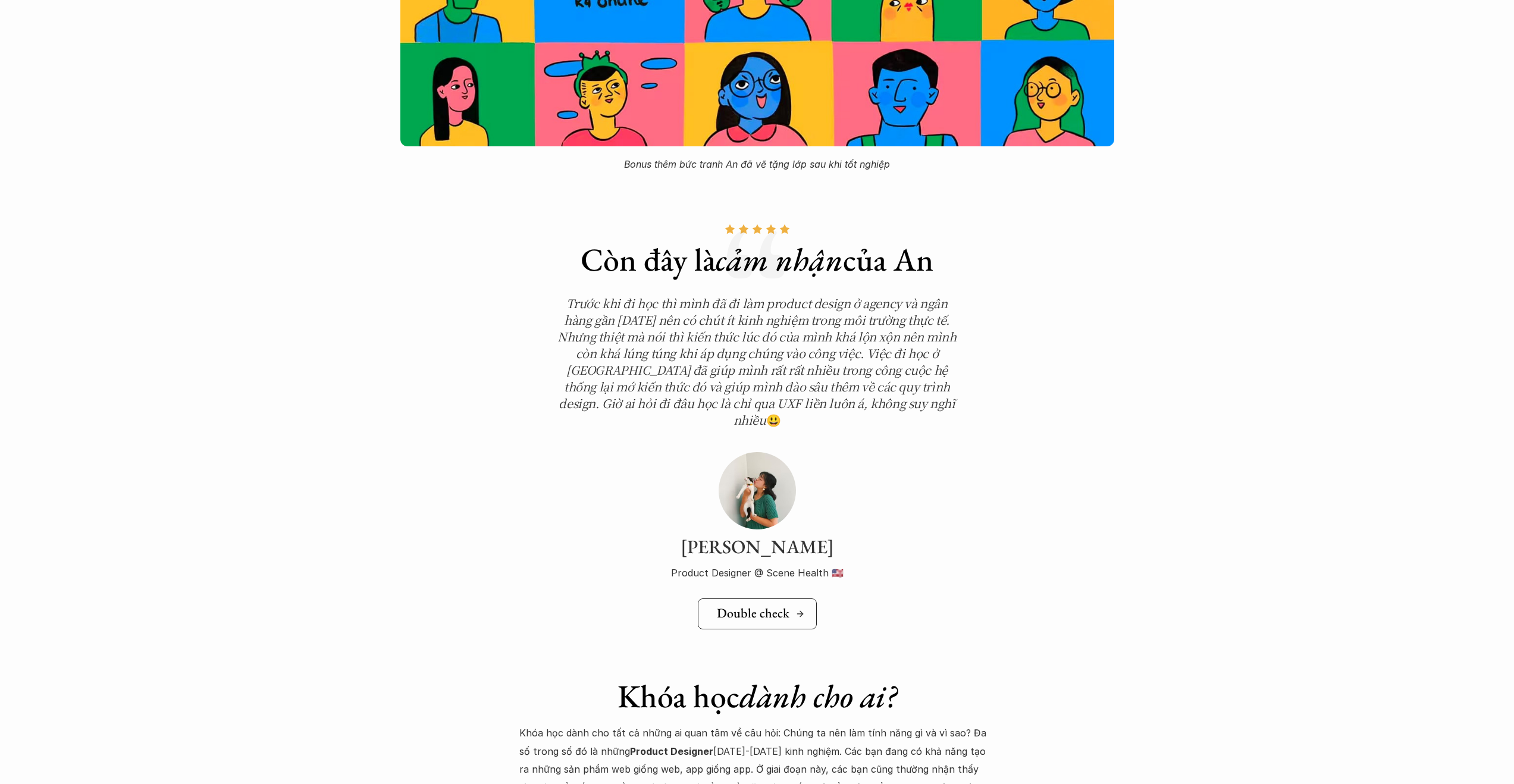
click at [763, 606] on h5 "Double check" at bounding box center [753, 613] width 73 height 16
click at [752, 470] on img at bounding box center [757, 491] width 78 height 77
